Goal: Transaction & Acquisition: Book appointment/travel/reservation

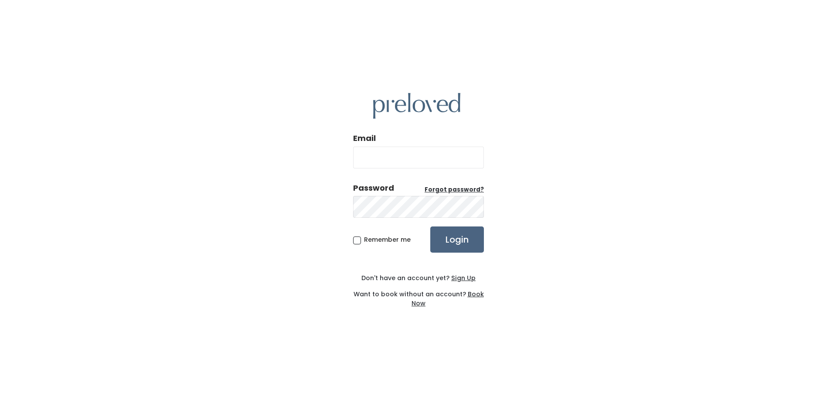
type input "katiebernardeisterhold@gmail.com"
click at [469, 249] on input "Login" at bounding box center [457, 239] width 54 height 26
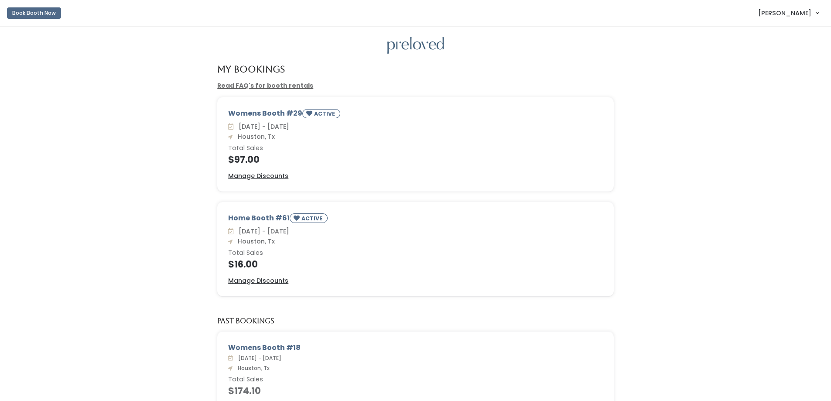
click at [147, 154] on div "Womens Booth #29 ACTIVE [DATE] - [DATE] [GEOGRAPHIC_DATA], Tx Total Sales $97.0…" at bounding box center [415, 149] width 813 height 105
click at [48, 15] on button "Book Booth Now" at bounding box center [34, 12] width 54 height 11
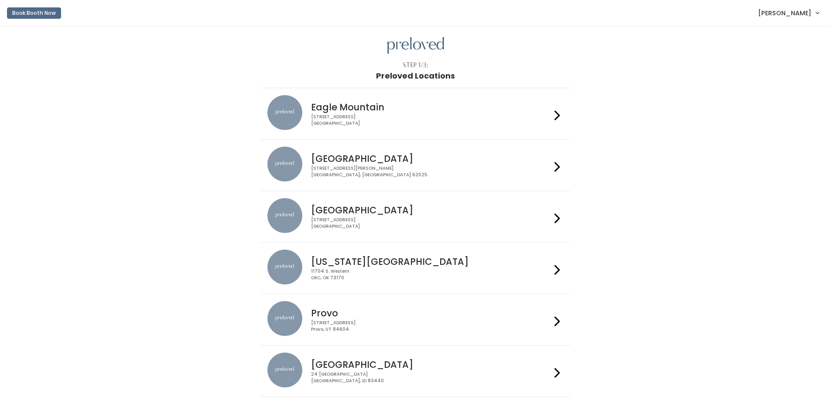
click at [478, 208] on h4 "Houston" at bounding box center [431, 210] width 240 height 10
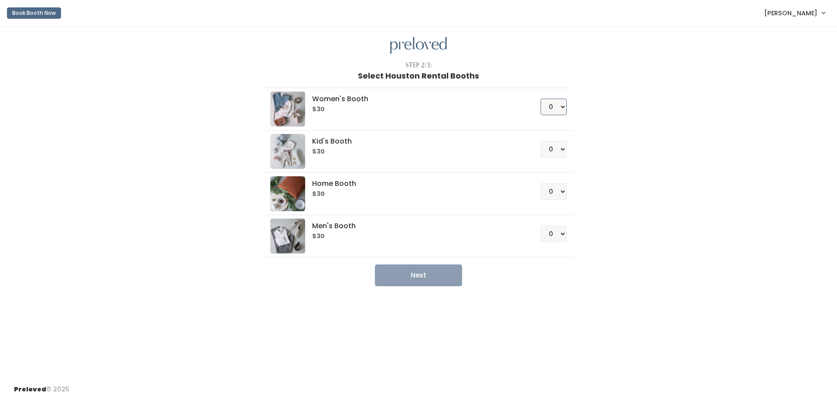
click at [554, 107] on select "0 1 2 3 4" at bounding box center [554, 107] width 26 height 17
select select "1"
click at [541, 99] on select "0 1 2 3 4" at bounding box center [554, 107] width 26 height 17
click at [403, 270] on button "Next" at bounding box center [418, 275] width 87 height 22
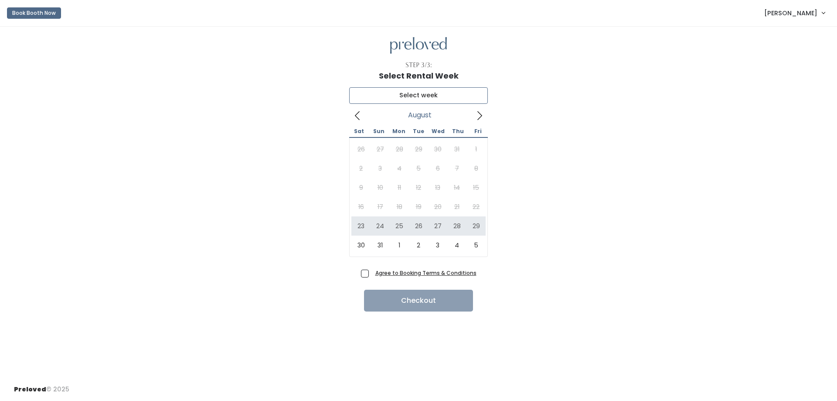
type input "[DATE] to [DATE]"
